Goal: Book appointment/travel/reservation

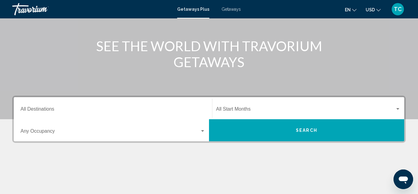
scroll to position [64, 0]
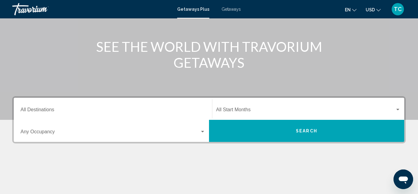
click at [242, 107] on div "Start Month All Start Months" at bounding box center [308, 108] width 185 height 19
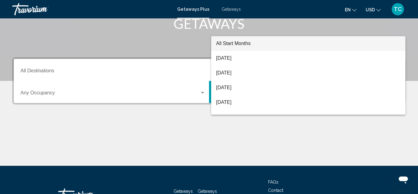
scroll to position [140, 0]
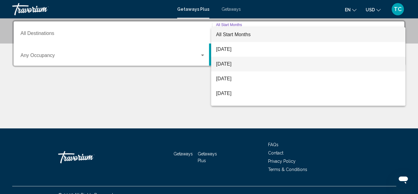
click at [237, 62] on span "September 2025" at bounding box center [308, 64] width 185 height 15
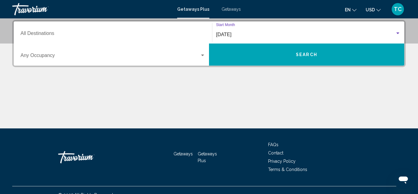
click at [201, 56] on div "Search widget" at bounding box center [202, 55] width 3 height 2
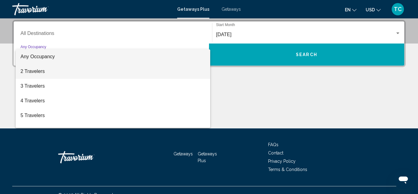
click at [192, 75] on span "2 Travelers" at bounding box center [113, 71] width 185 height 15
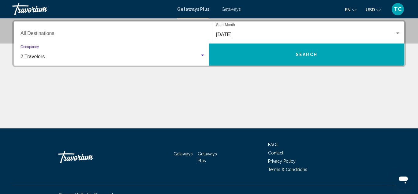
click at [277, 53] on button "Search" at bounding box center [306, 54] width 195 height 22
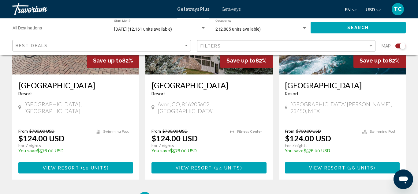
scroll to position [979, 0]
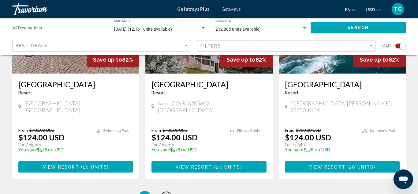
click at [165, 193] on span "2" at bounding box center [166, 196] width 3 height 7
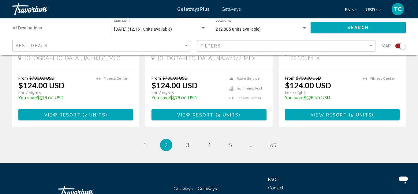
scroll to position [1016, 0]
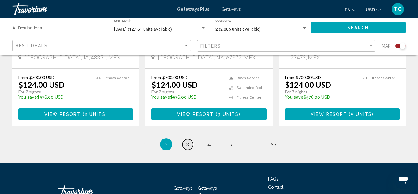
click at [187, 141] on span "3" at bounding box center [187, 144] width 3 height 7
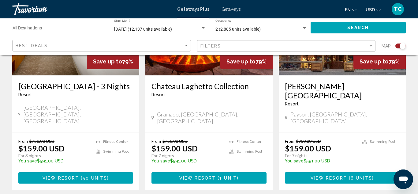
scroll to position [967, 0]
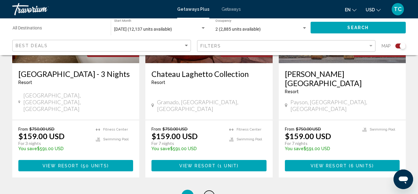
click at [209, 192] on span "4" at bounding box center [209, 195] width 3 height 7
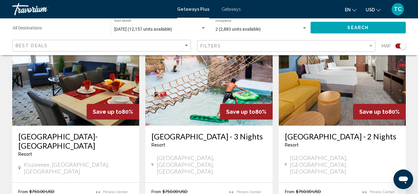
scroll to position [233, 0]
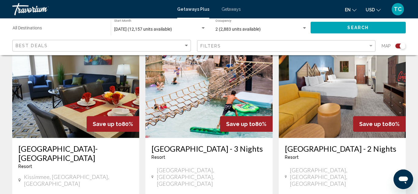
click at [201, 150] on h3 "Camelback Resort - 3 Nights" at bounding box center [209, 148] width 115 height 9
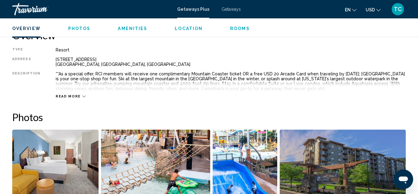
scroll to position [312, 0]
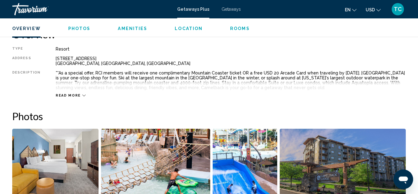
click at [82, 95] on icon "Main content" at bounding box center [83, 95] width 3 height 3
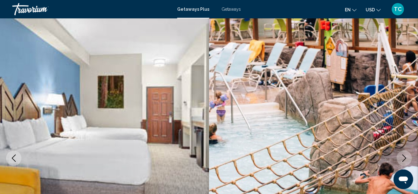
scroll to position [0, 0]
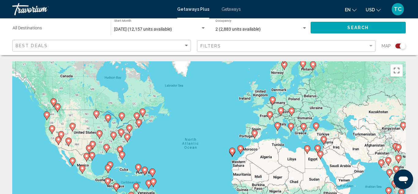
click at [411, 37] on app-map-search-filters "Best Deals Filters Map" at bounding box center [209, 46] width 406 height 18
click at [411, 39] on app-map-search-filters "Best Deals Filters Map" at bounding box center [209, 46] width 406 height 18
